Goal: Transaction & Acquisition: Purchase product/service

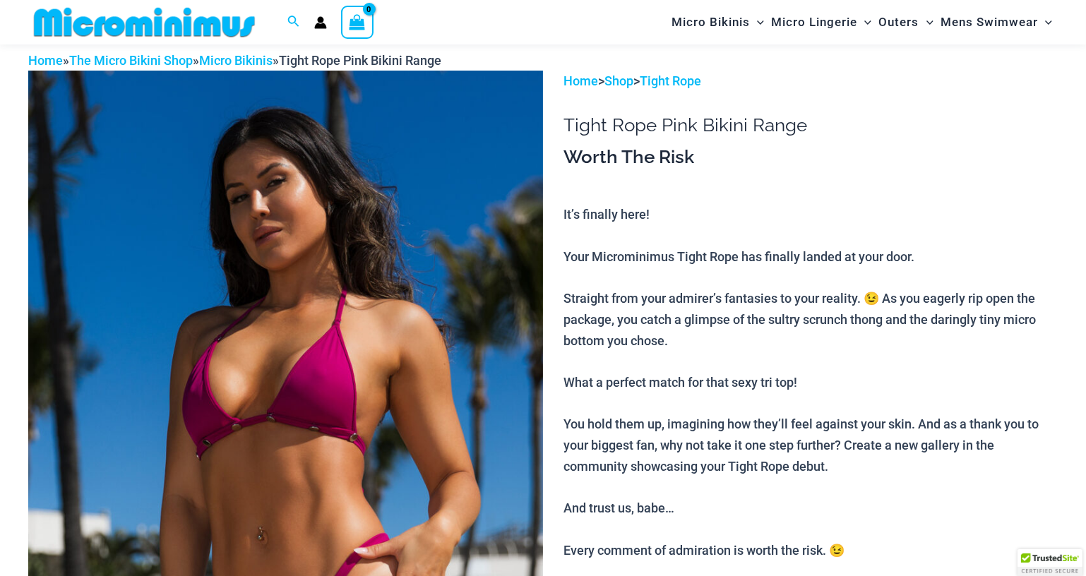
scroll to position [144, 0]
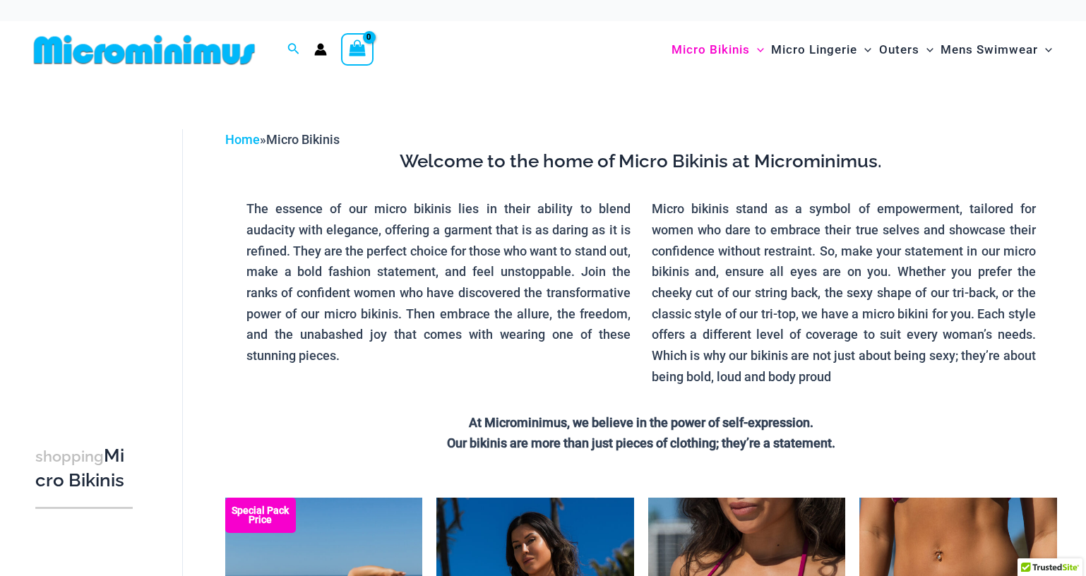
click at [435, 257] on p "The essence of our micro bikinis lies in their ability to blend audacity with e…" at bounding box center [438, 282] width 384 height 168
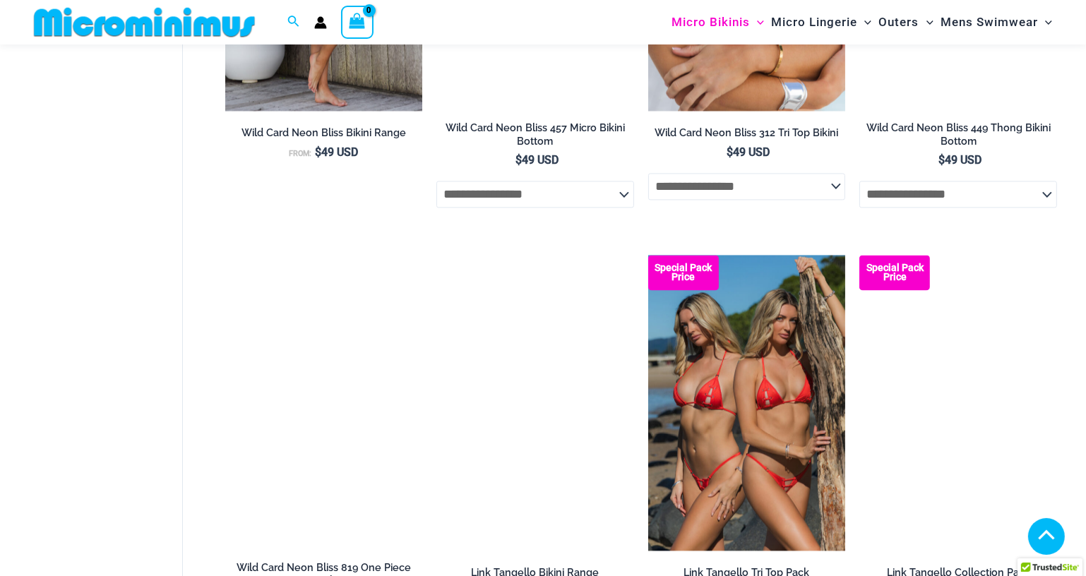
scroll to position [3463, 0]
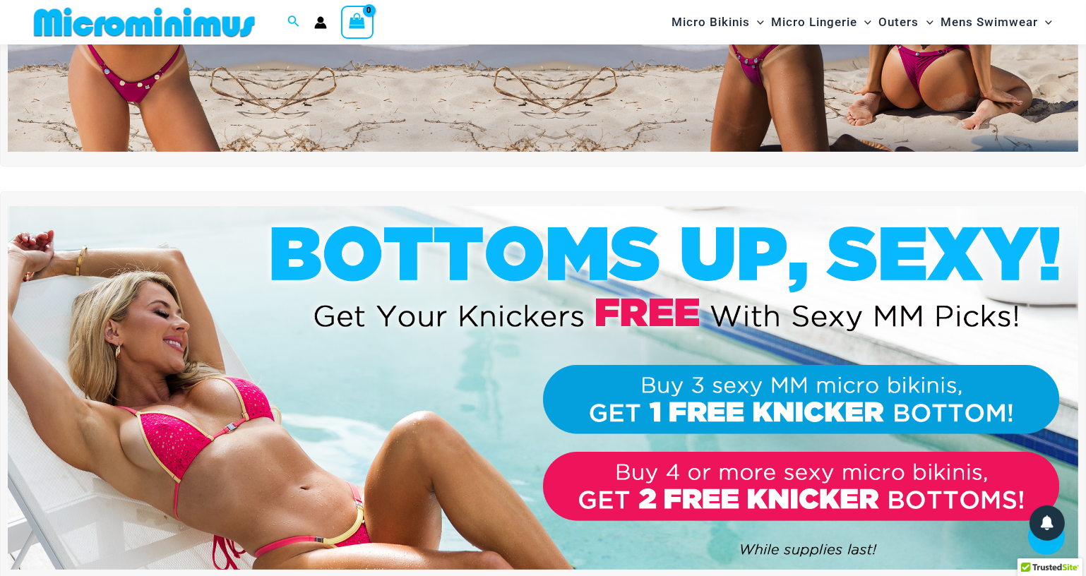
scroll to position [504, 0]
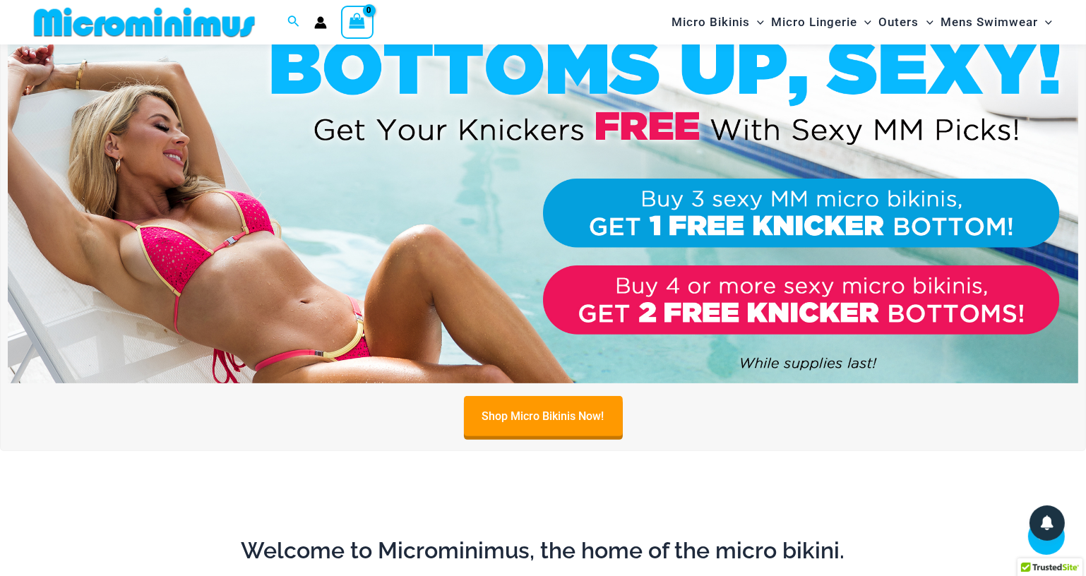
click at [737, 219] on img at bounding box center [543, 202] width 1071 height 364
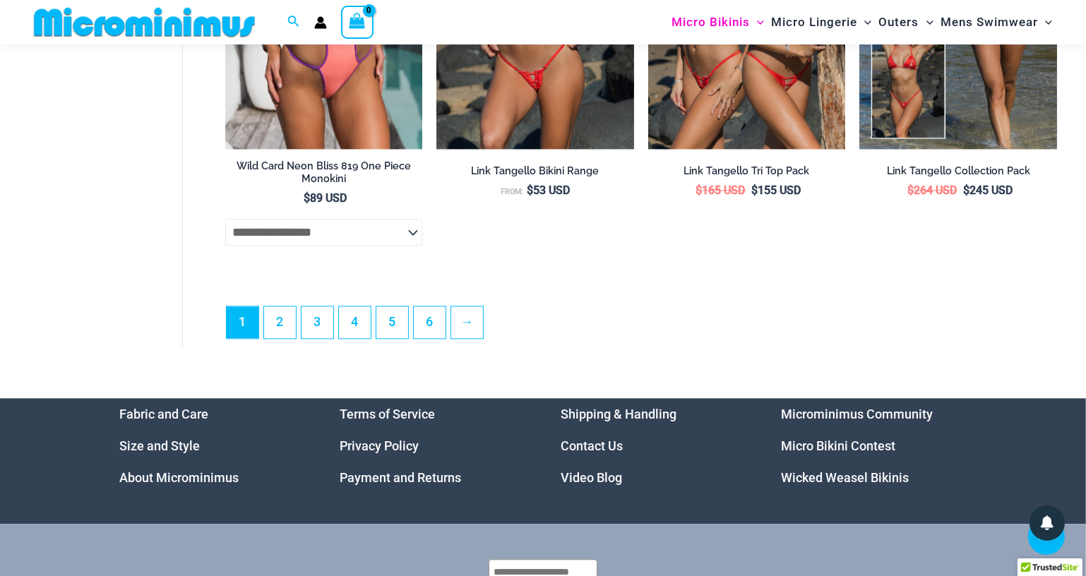
scroll to position [3714, 0]
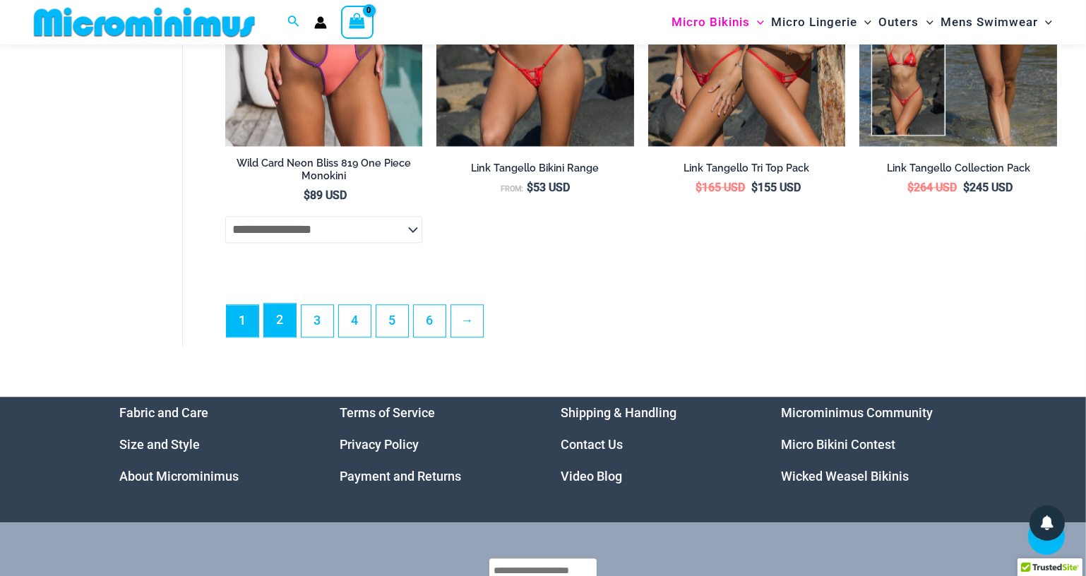
click at [285, 323] on link "2" at bounding box center [280, 320] width 32 height 33
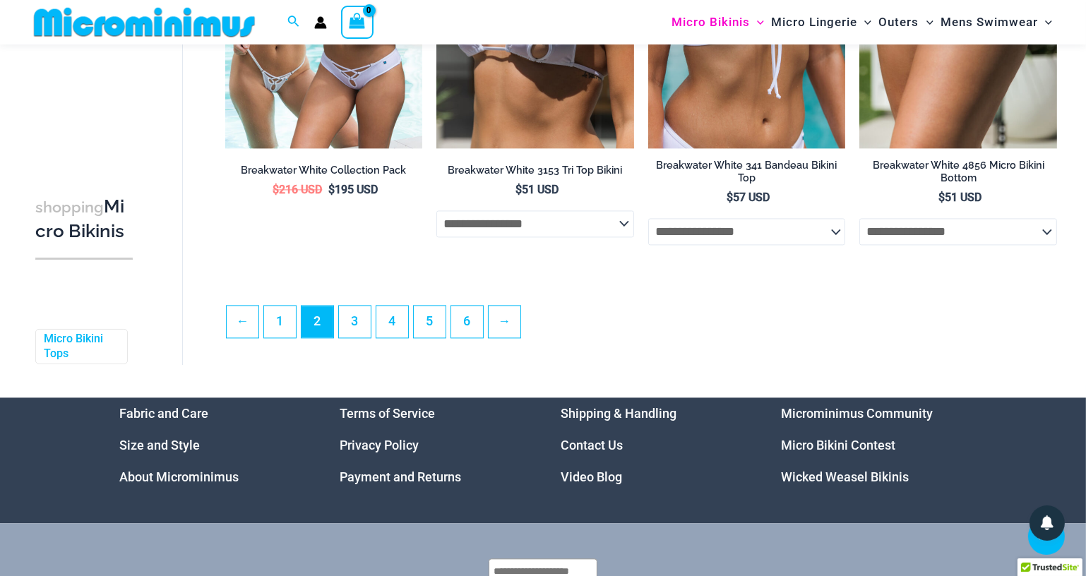
scroll to position [3392, 0]
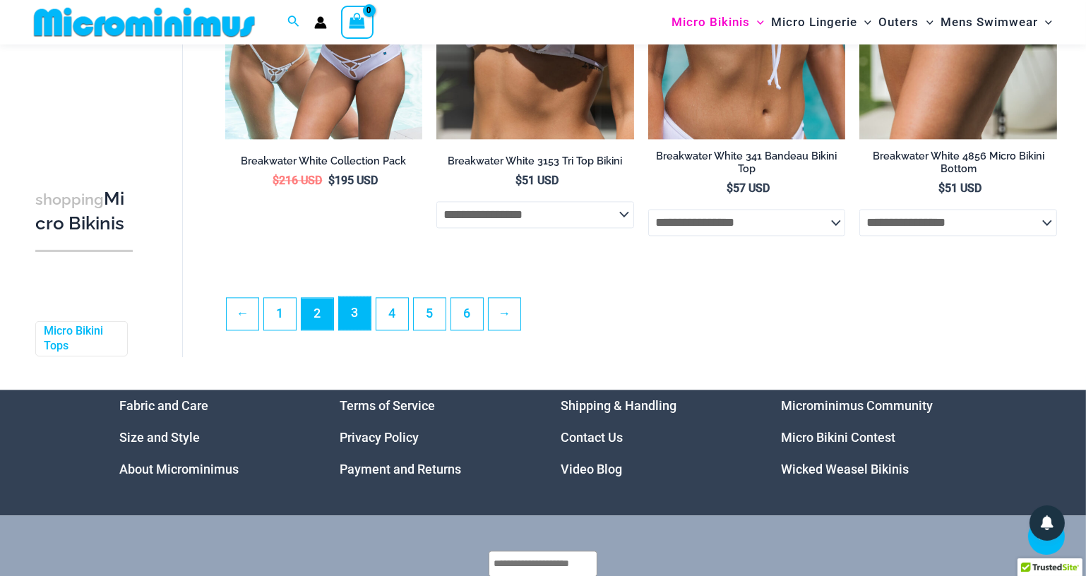
click at [346, 319] on link "3" at bounding box center [355, 313] width 32 height 33
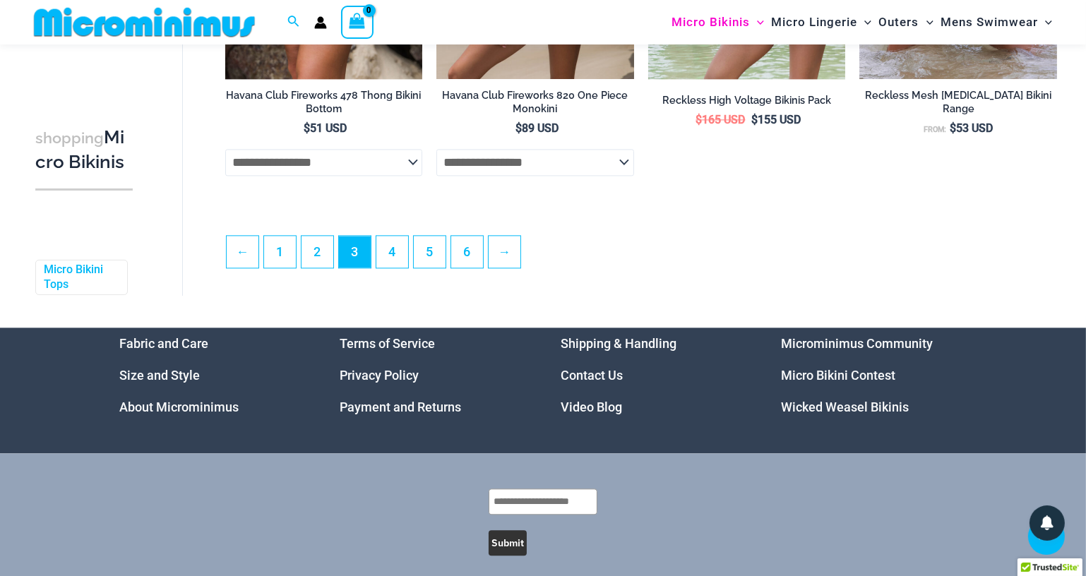
scroll to position [3456, 0]
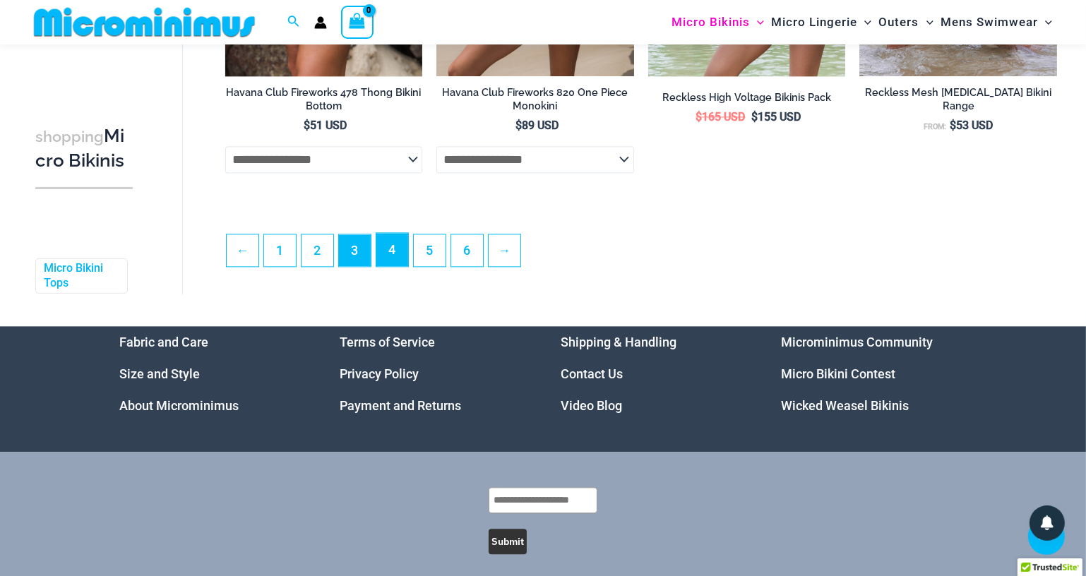
click at [390, 258] on link "4" at bounding box center [392, 249] width 32 height 33
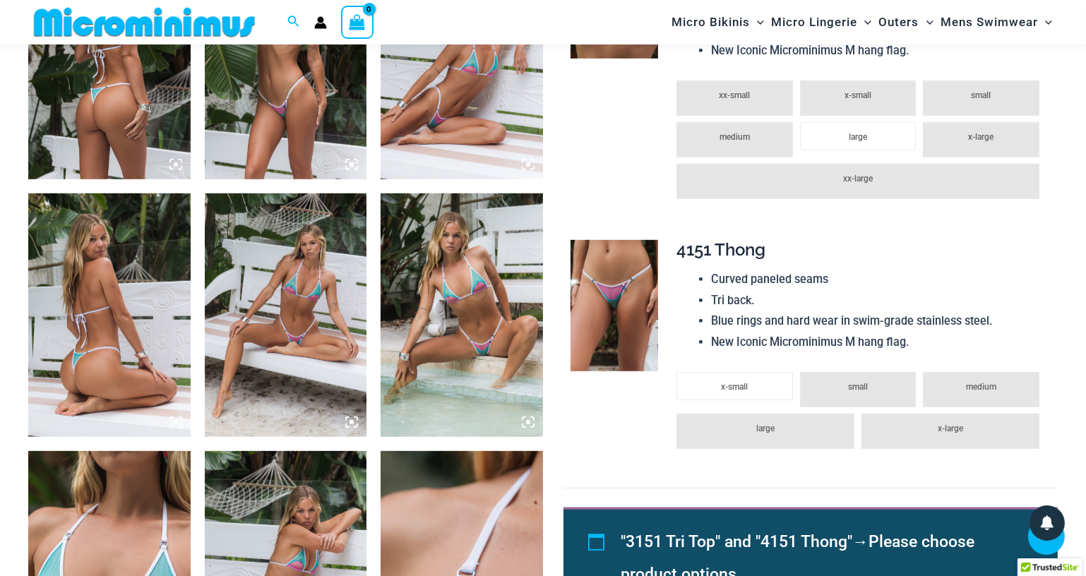
scroll to position [1016, 0]
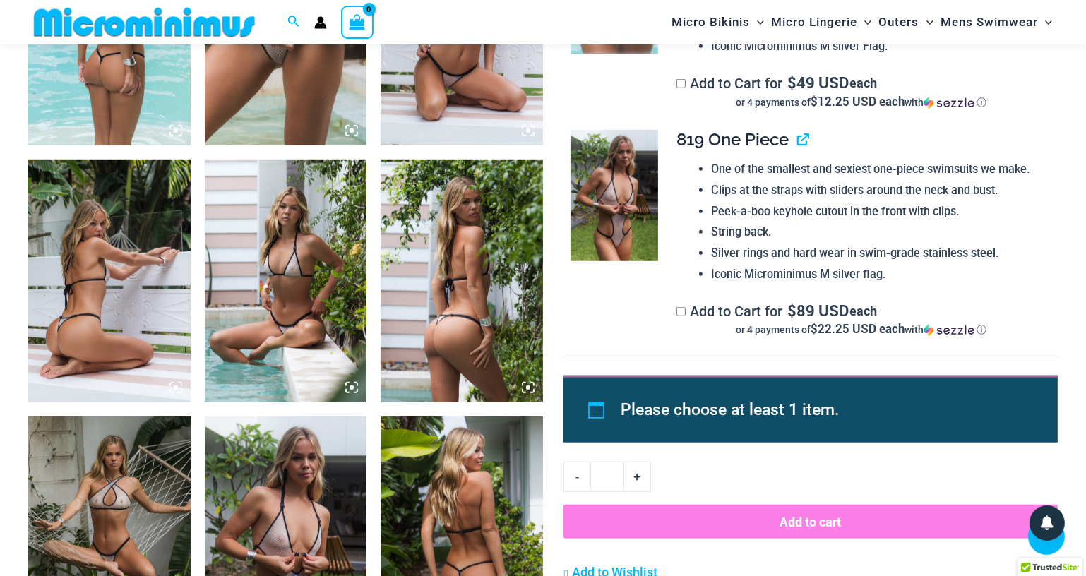
scroll to position [1271, 0]
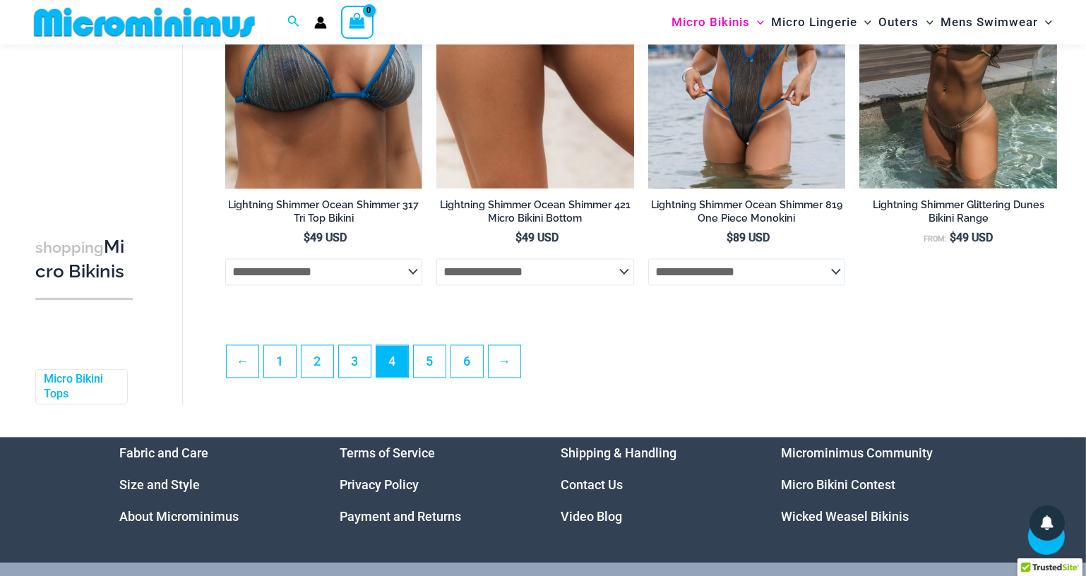
scroll to position [3391, 0]
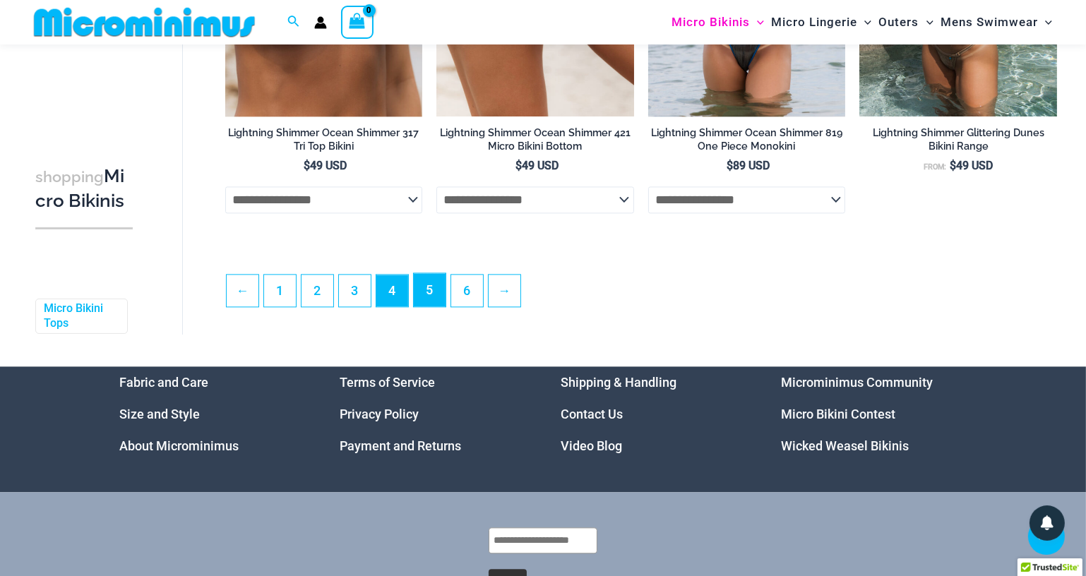
click at [430, 307] on link "5" at bounding box center [430, 289] width 32 height 33
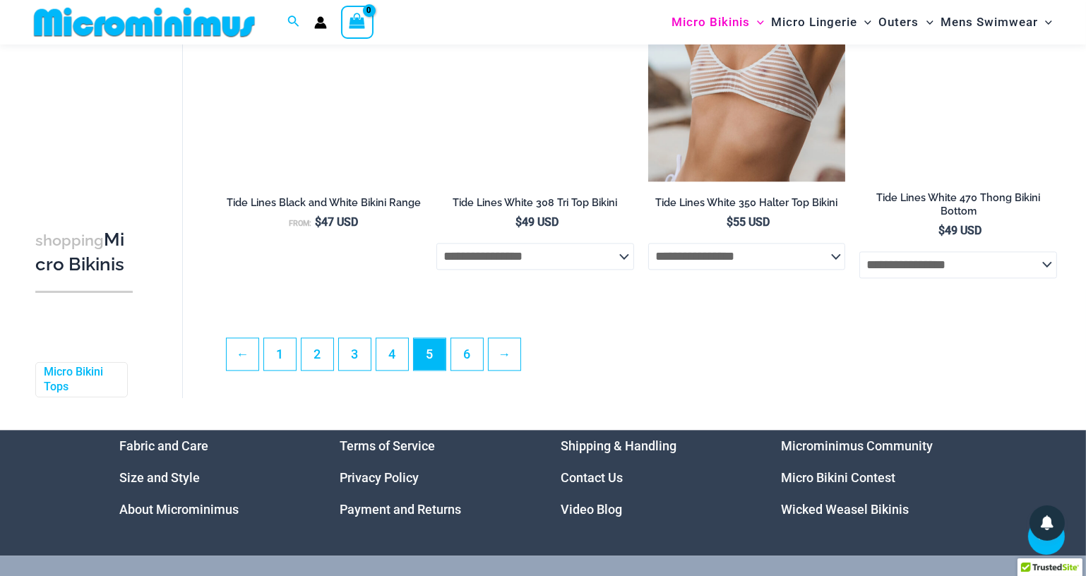
scroll to position [3314, 0]
